Goal: Transaction & Acquisition: Purchase product/service

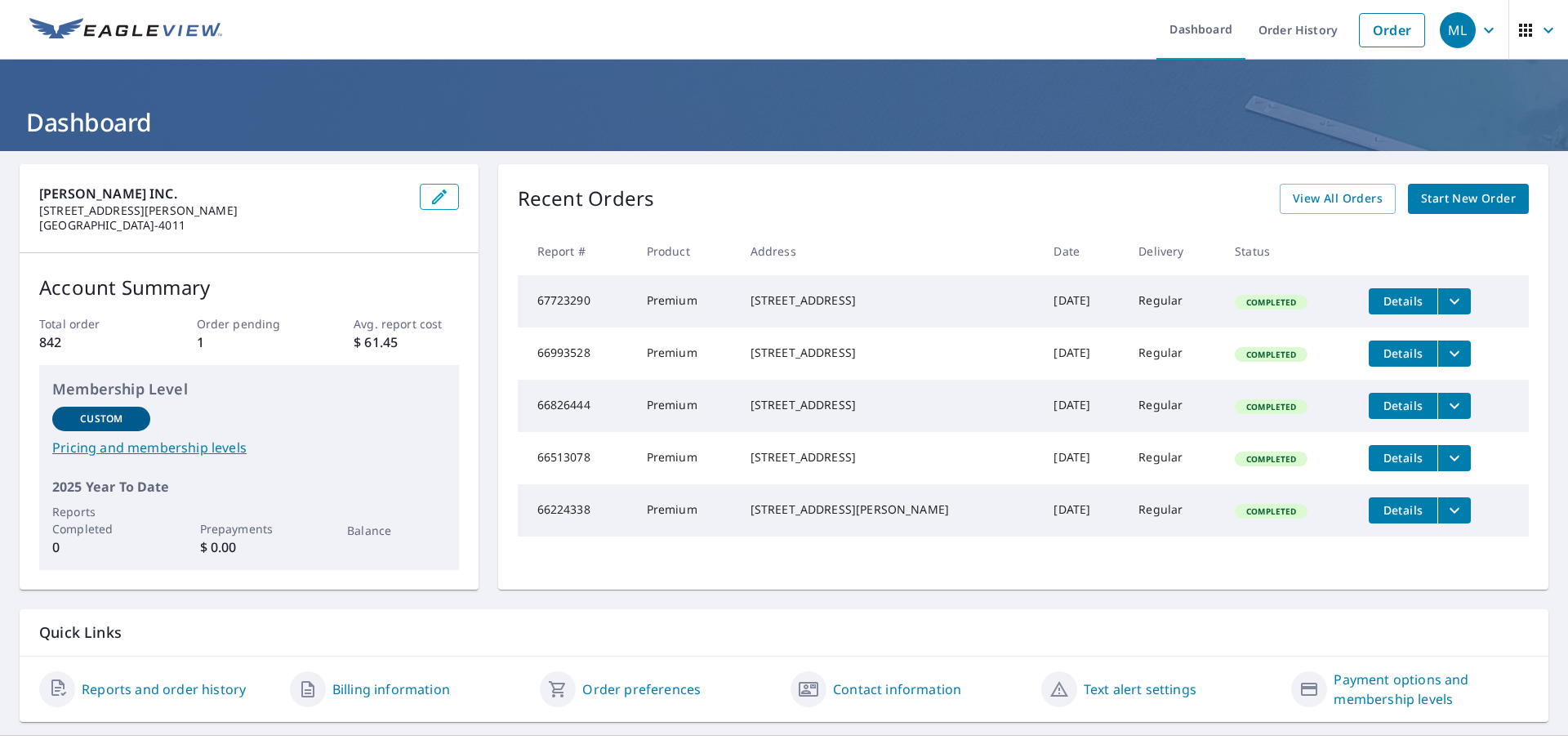
click at [1449, 193] on span "Start New Order" at bounding box center [1468, 198] width 95 height 20
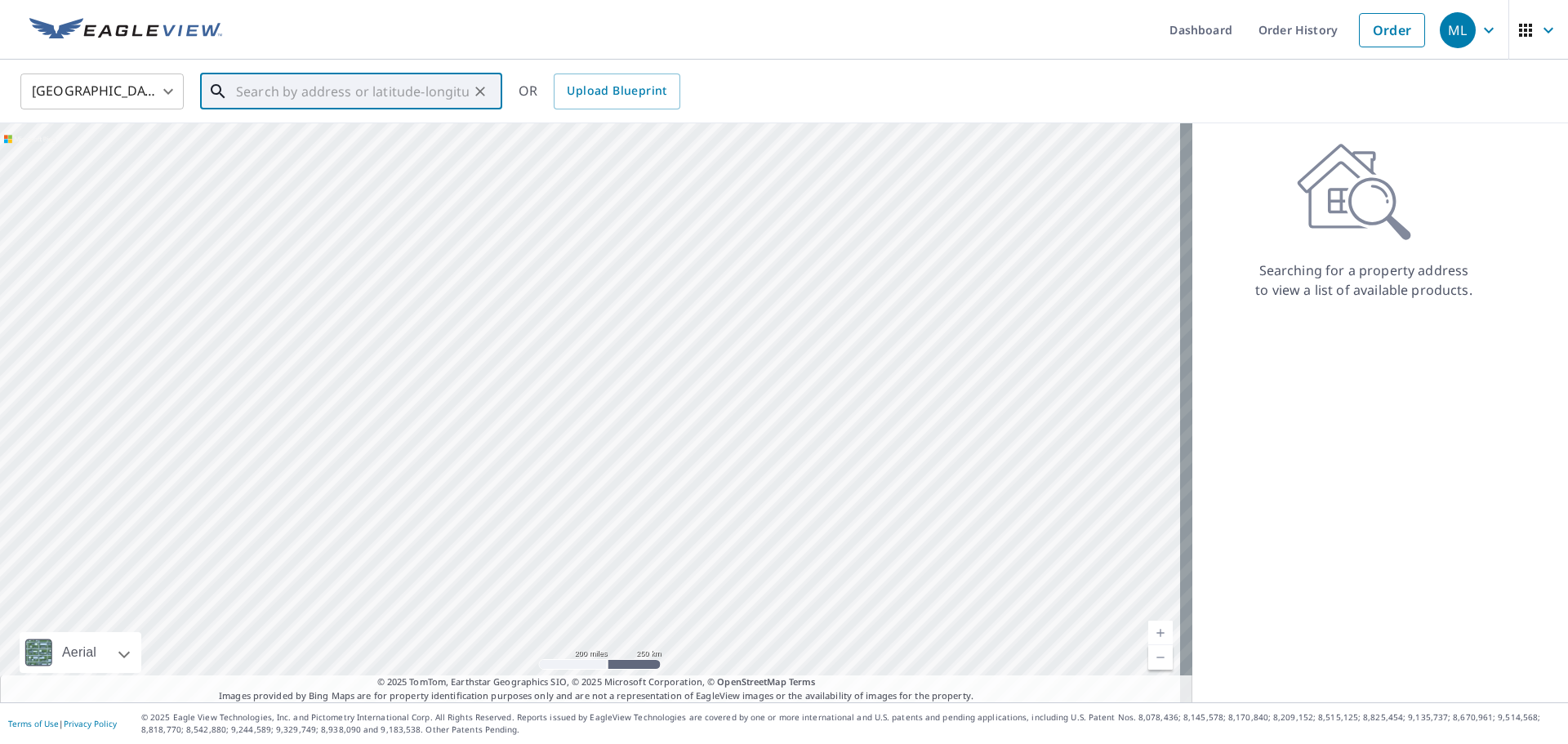
click at [268, 92] on input "text" at bounding box center [352, 91] width 233 height 45
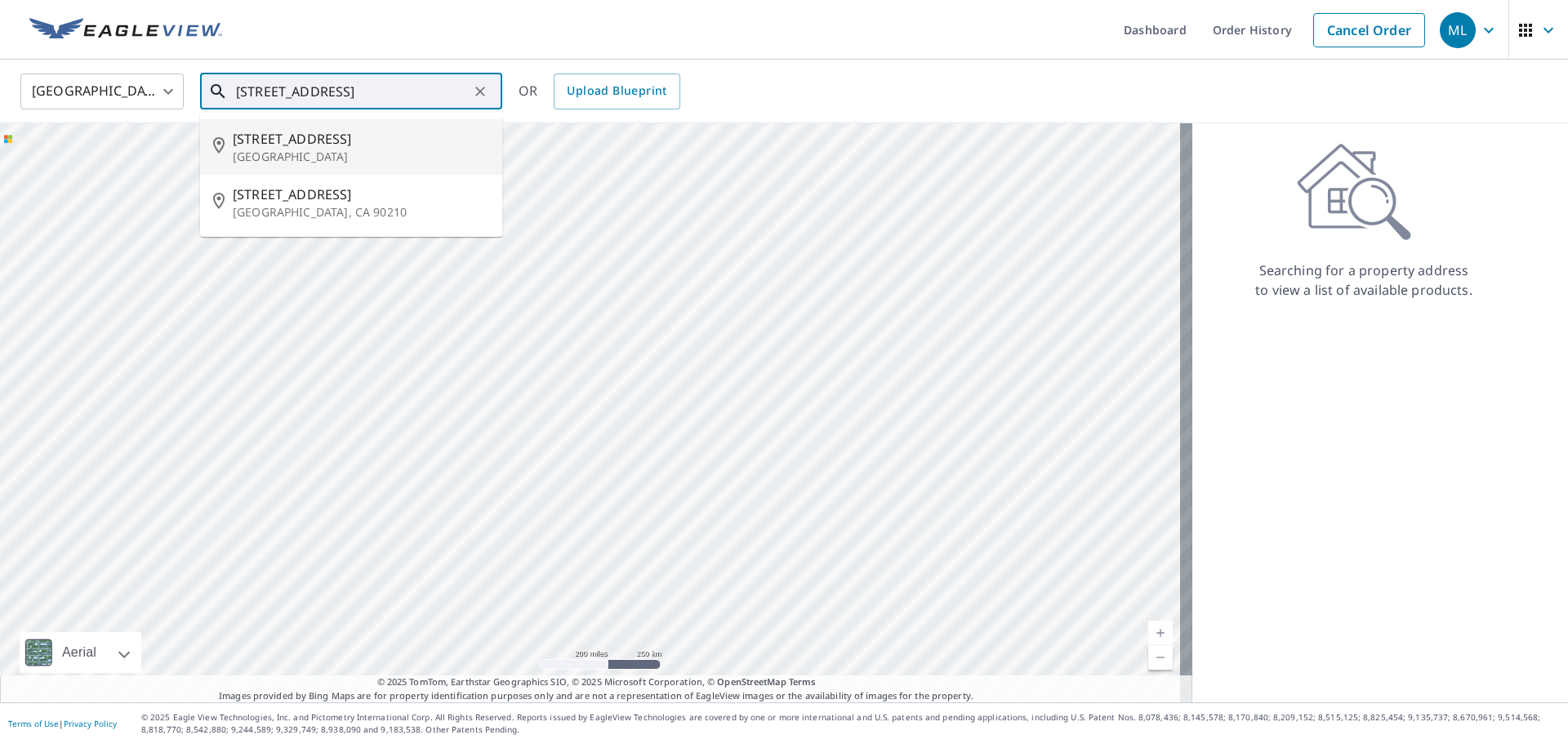
click at [275, 145] on span "[STREET_ADDRESS]" at bounding box center [361, 138] width 256 height 19
type input "[STREET_ADDRESS]"
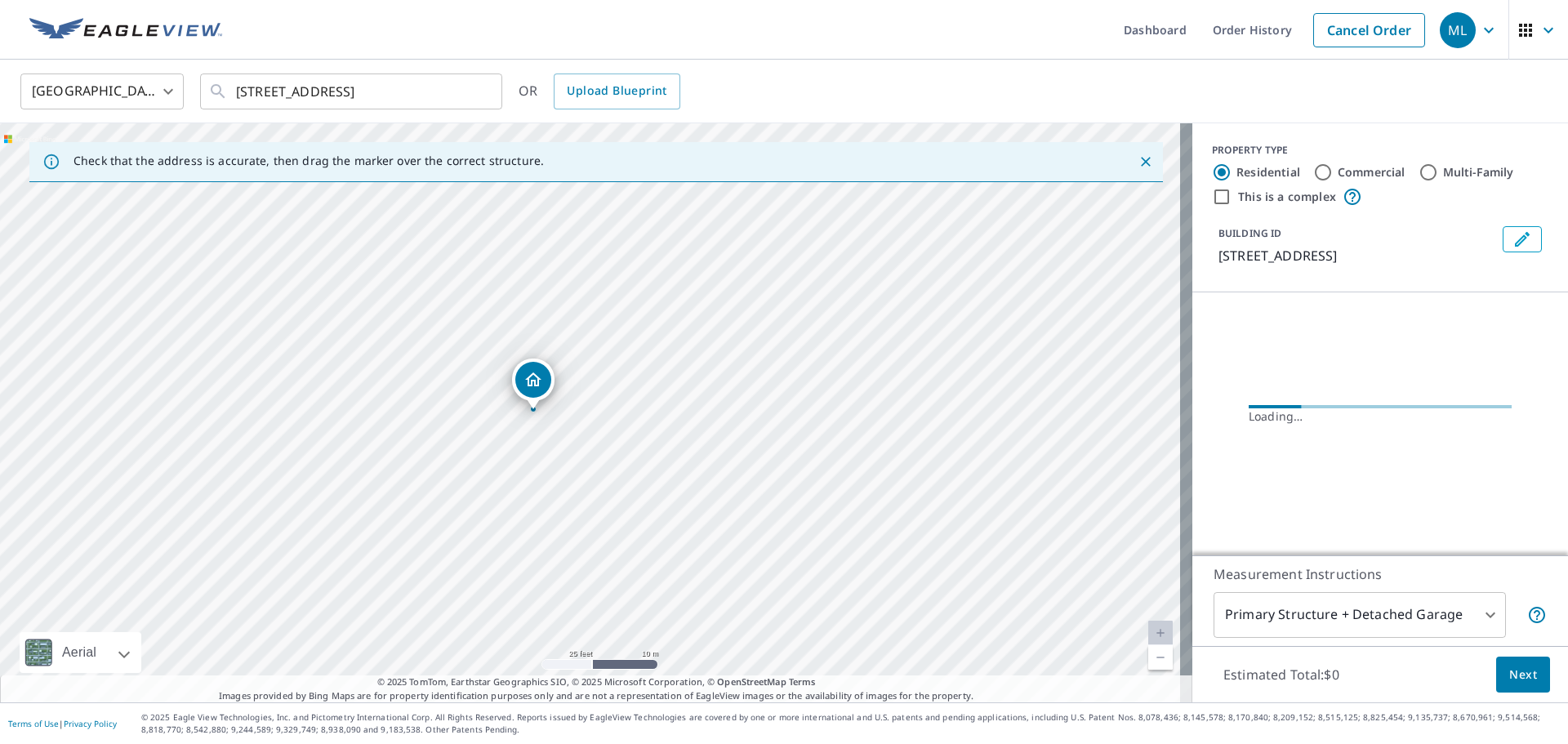
drag, startPoint x: 602, startPoint y: 448, endPoint x: 625, endPoint y: 351, distance: 99.7
click at [625, 351] on div "[STREET_ADDRESS]" at bounding box center [596, 412] width 1192 height 579
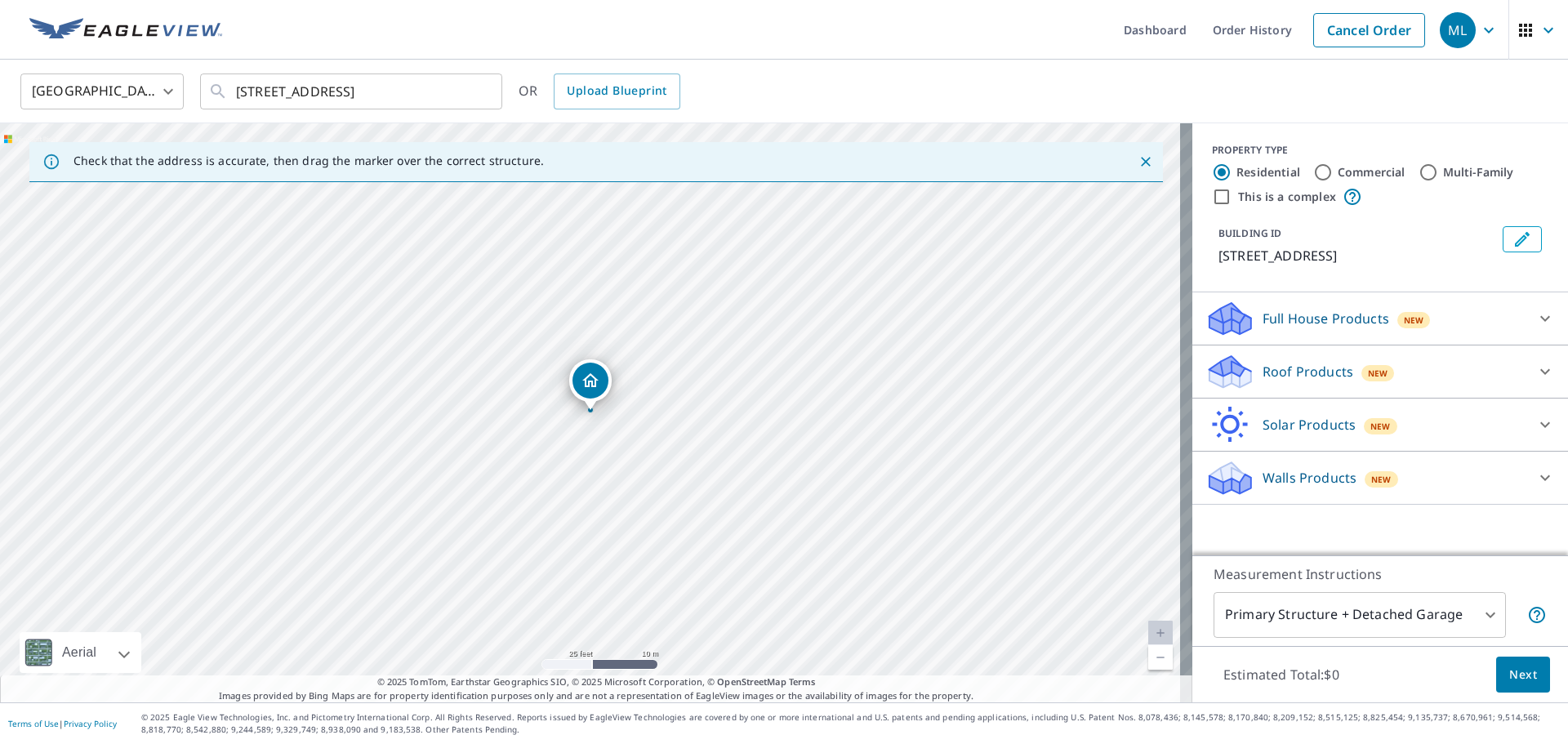
click at [1320, 374] on p "Roof Products" at bounding box center [1308, 372] width 91 height 19
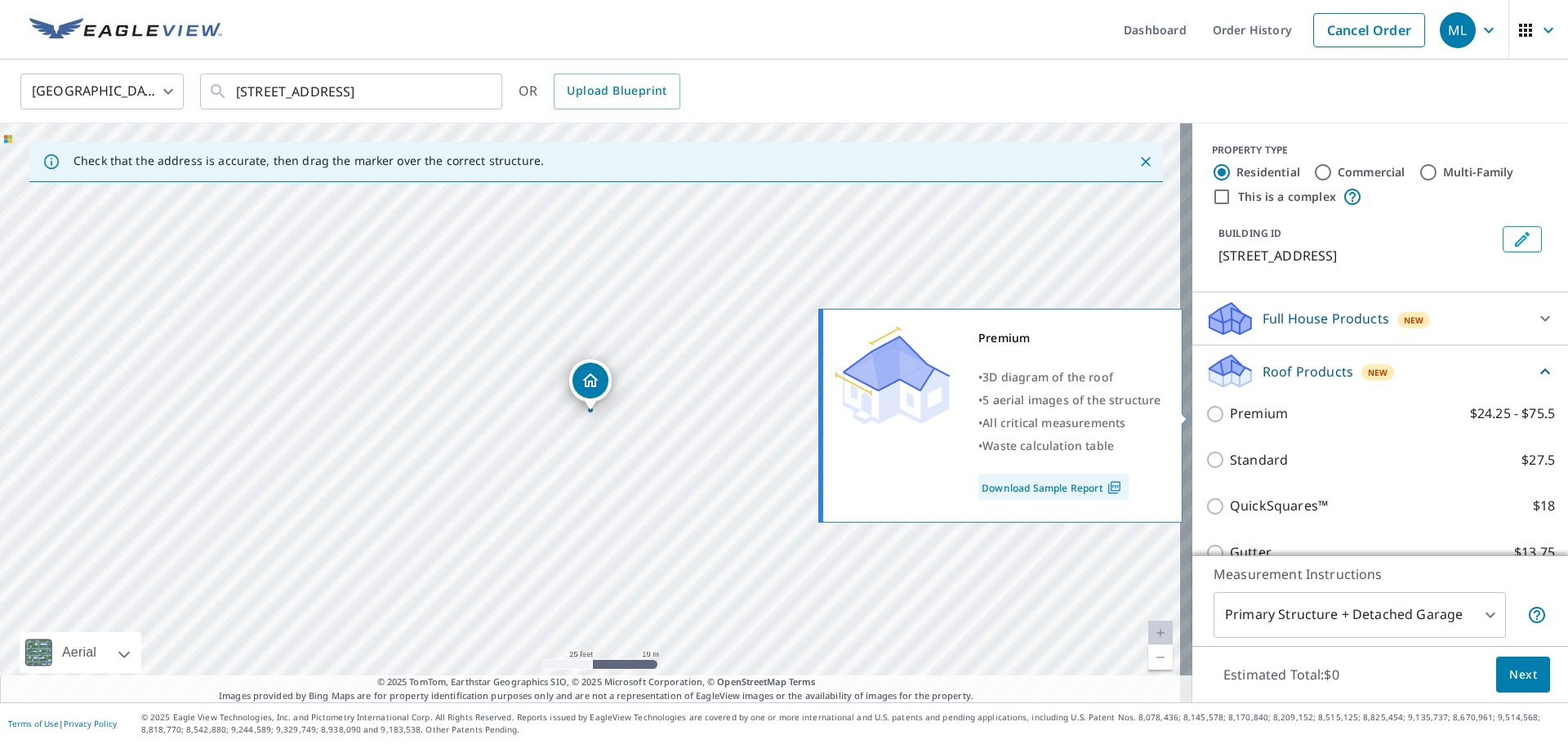
click at [1205, 409] on input "Premium $24.25 - $75.5" at bounding box center [1217, 414] width 24 height 19
checkbox input "true"
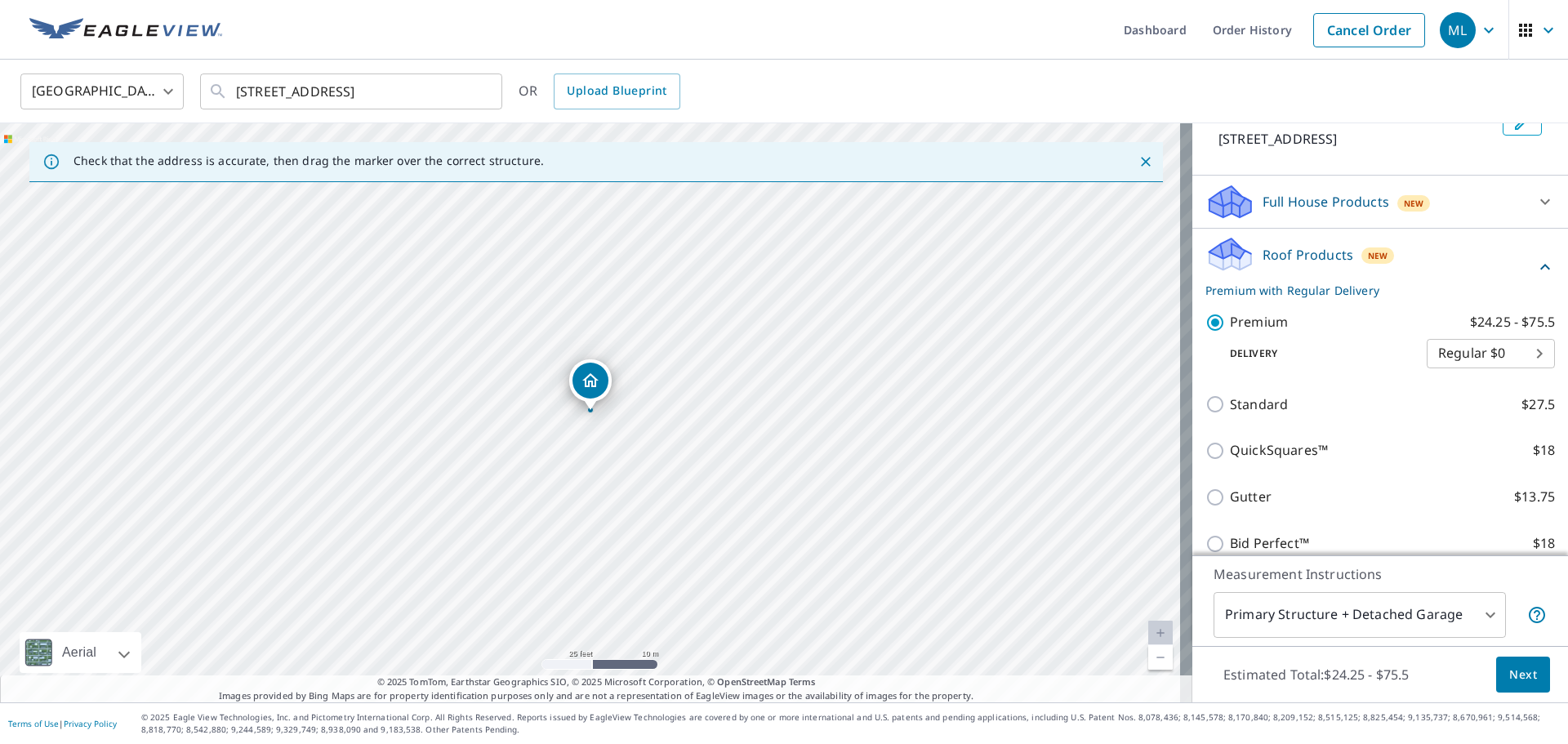
scroll to position [242, 0]
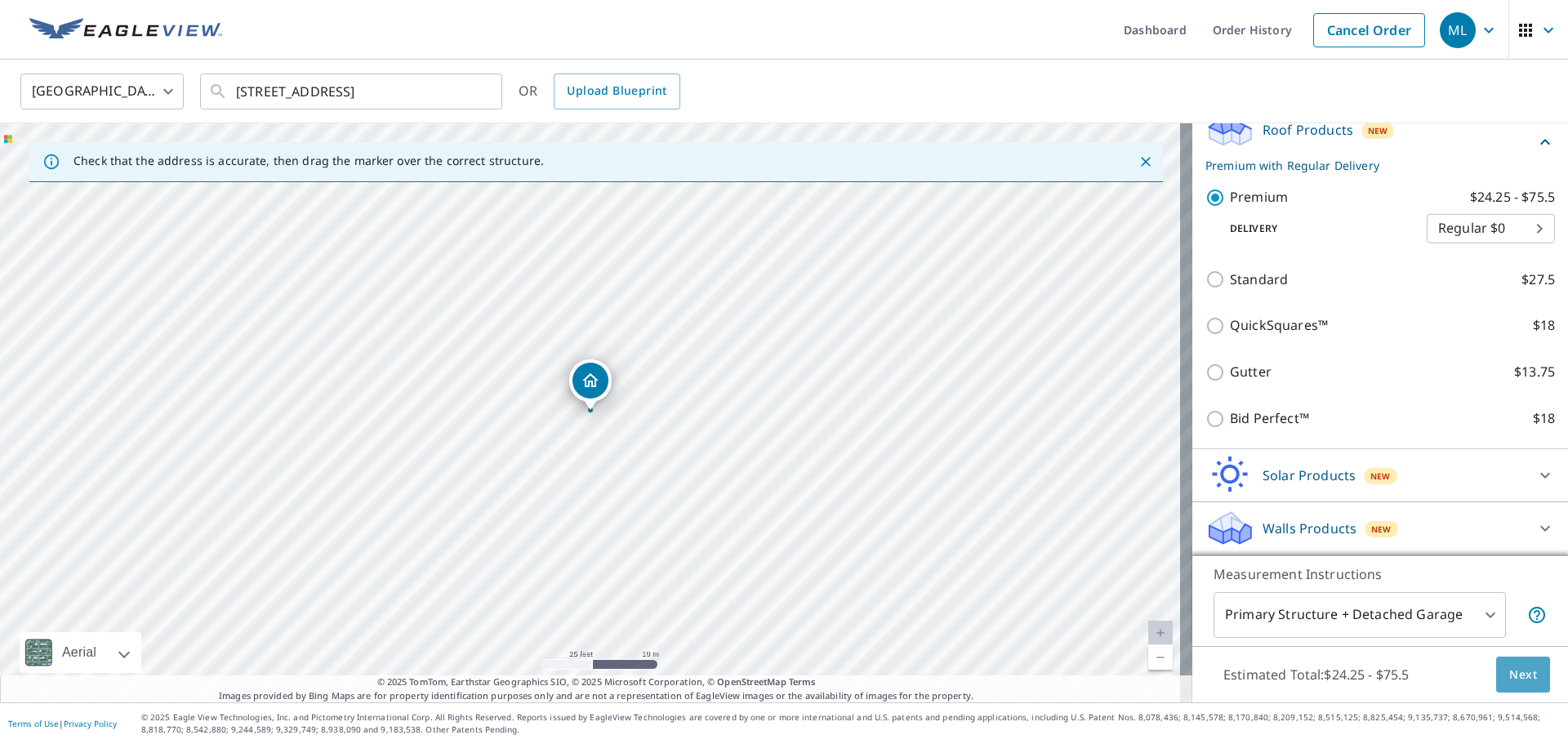
click at [1518, 682] on span "Next" at bounding box center [1523, 674] width 28 height 20
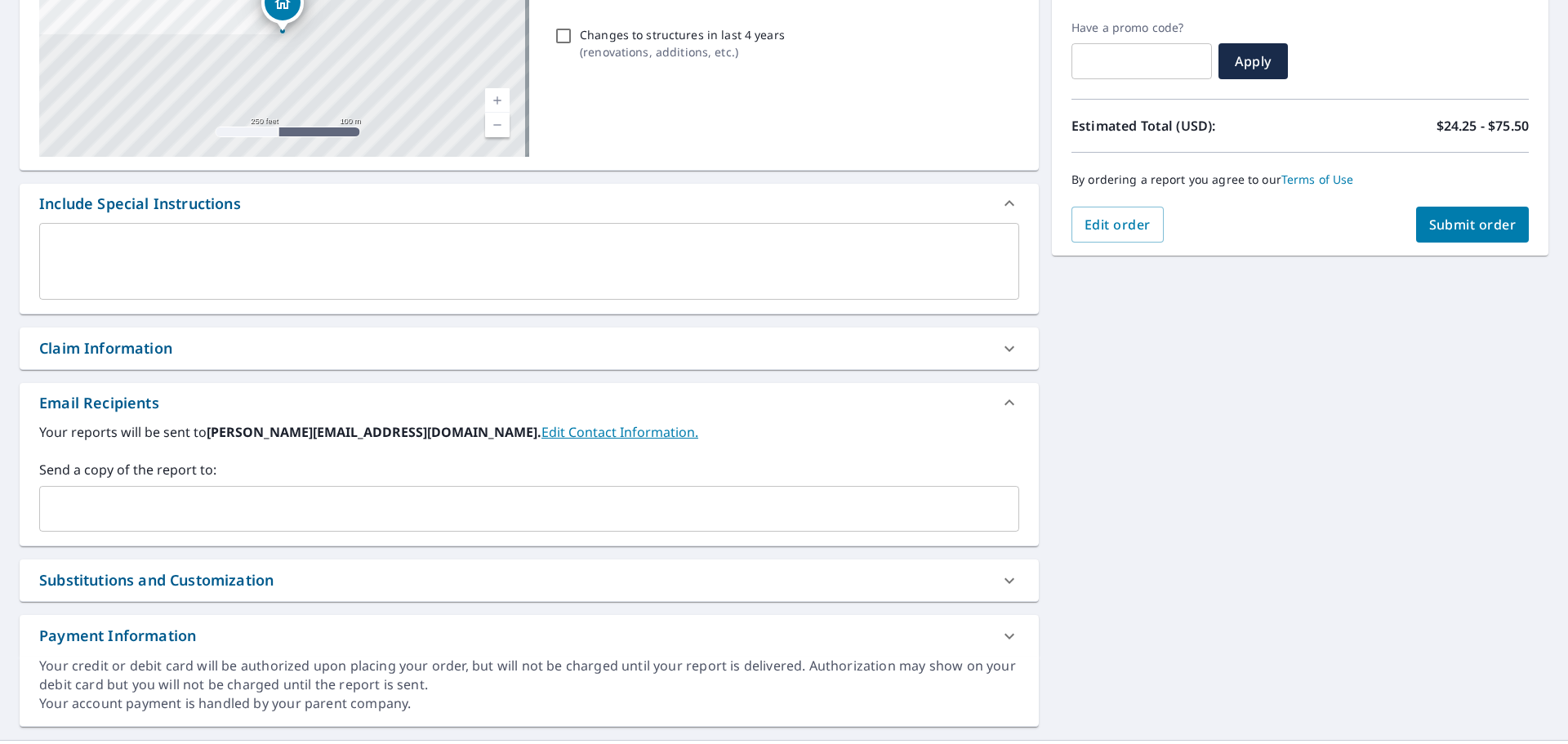
scroll to position [303, 0]
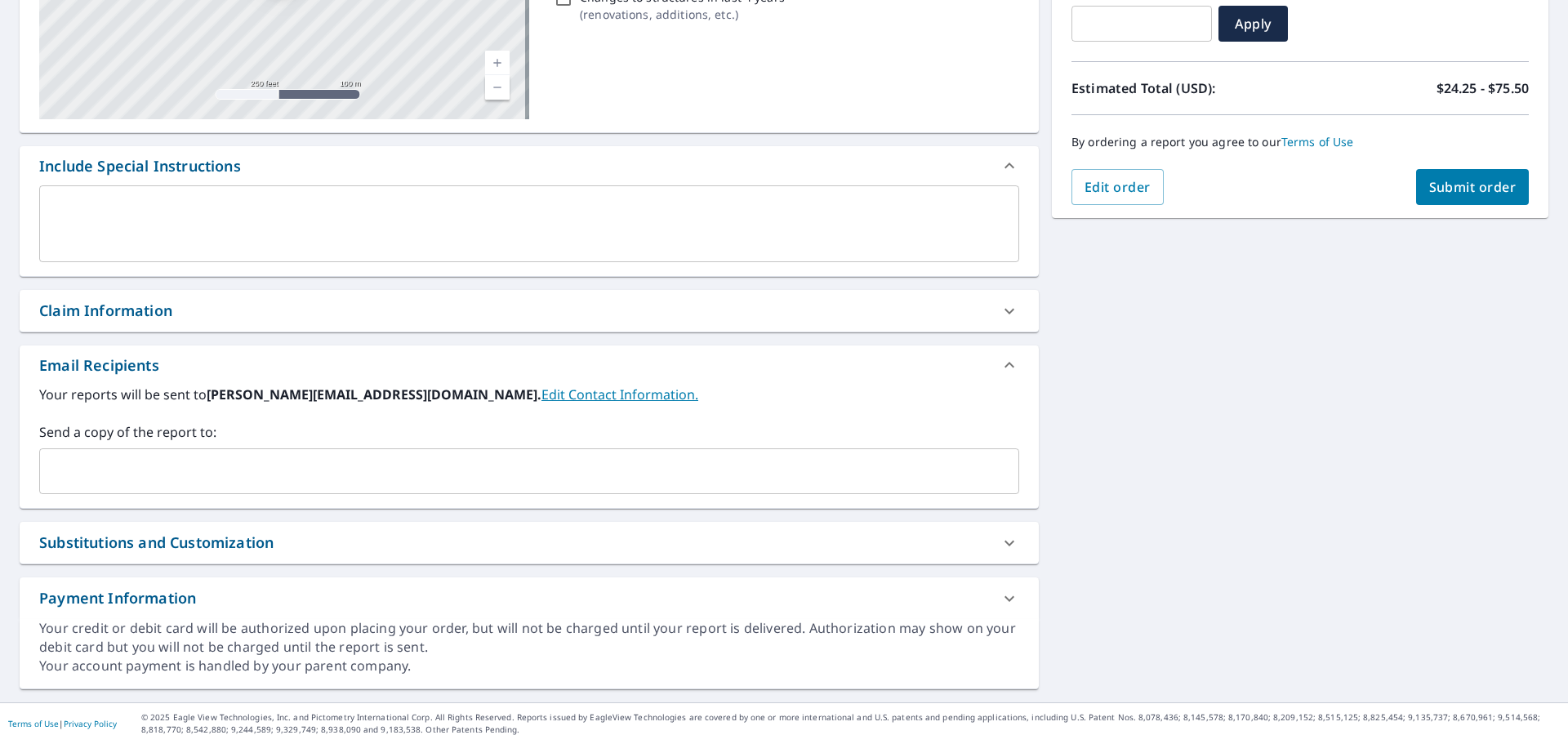
click at [82, 459] on input "text" at bounding box center [517, 471] width 940 height 31
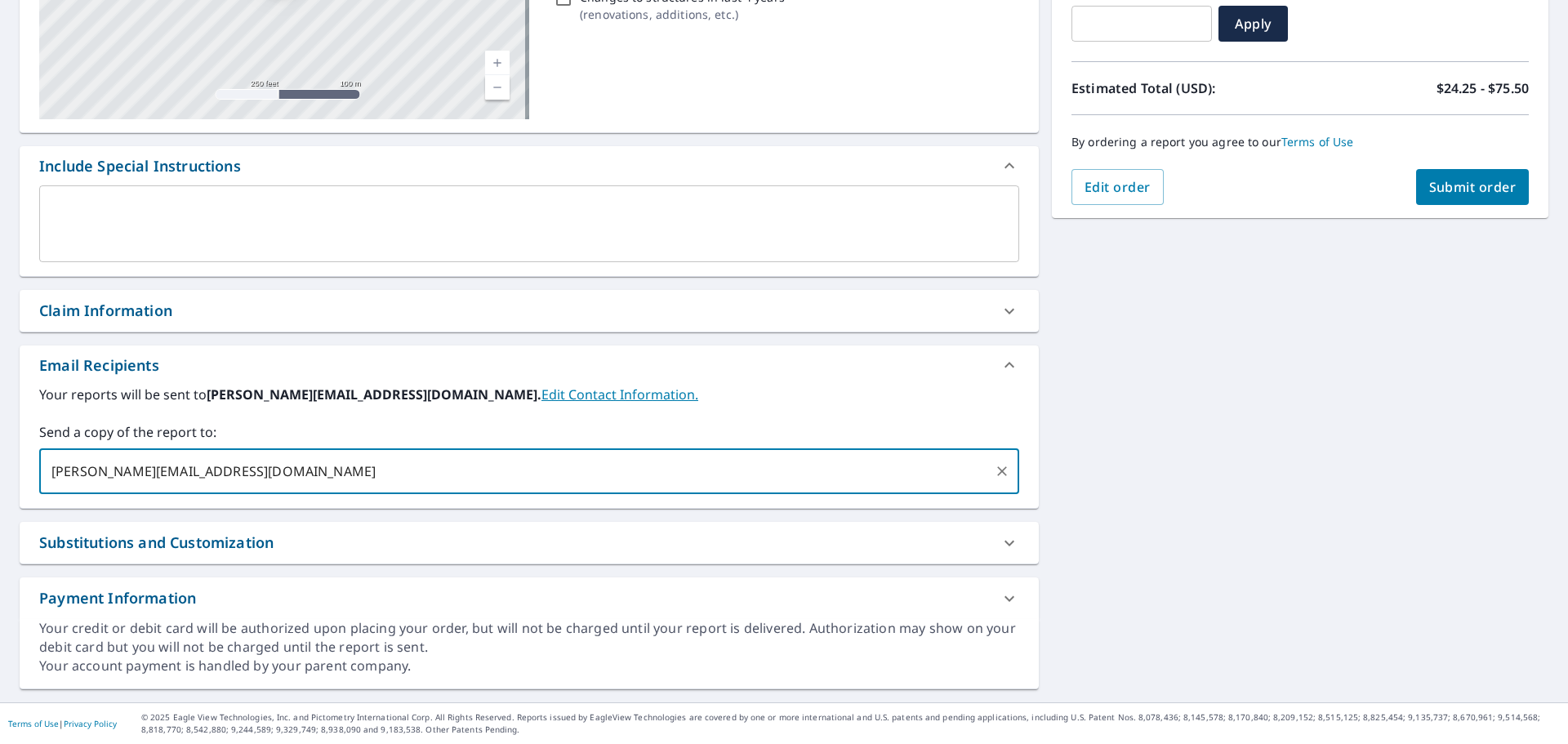
type input "[PERSON_NAME][EMAIL_ADDRESS][DOMAIN_NAME]"
click at [1464, 182] on span "Submit order" at bounding box center [1472, 187] width 87 height 18
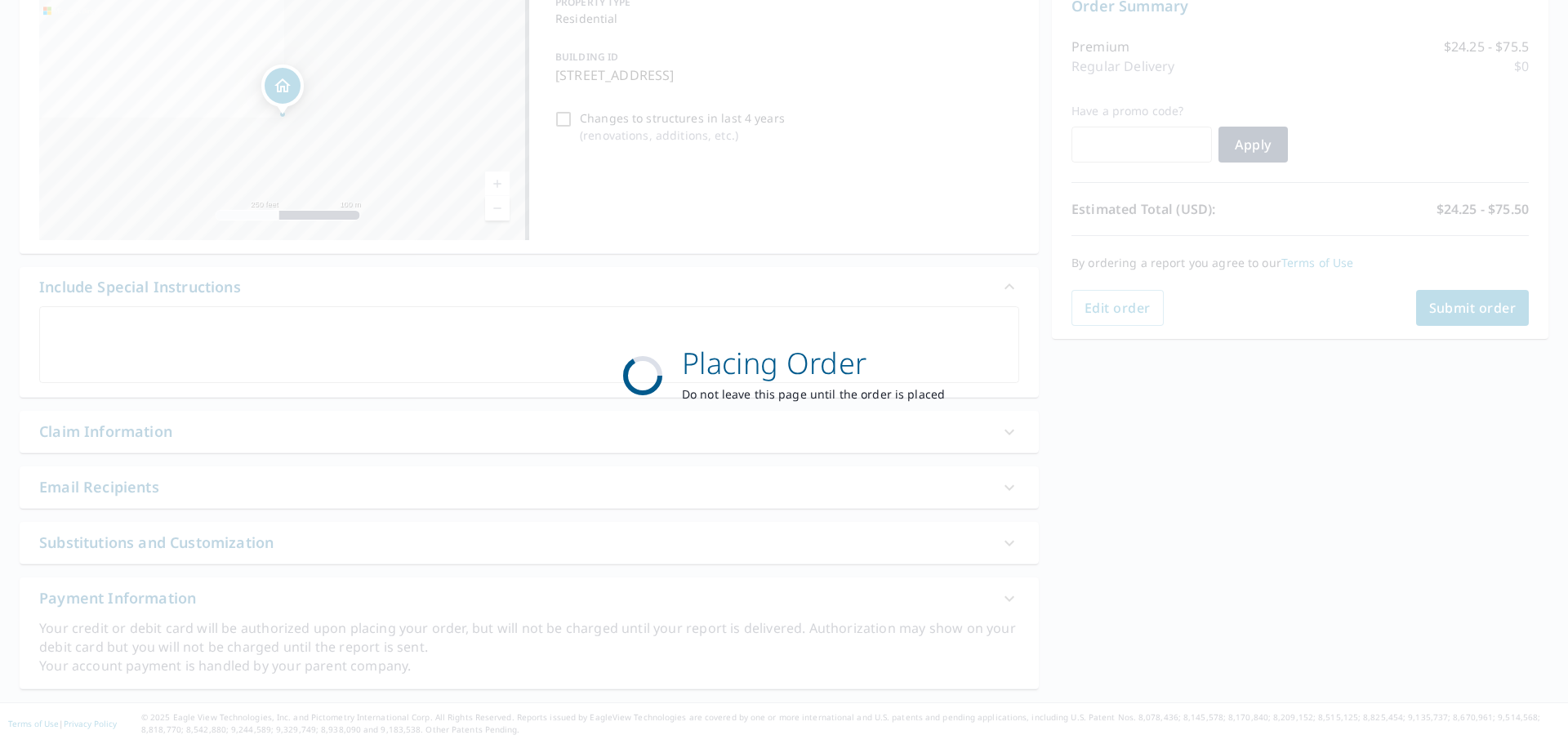
scroll to position [182, 0]
